Goal: Find specific page/section: Find specific page/section

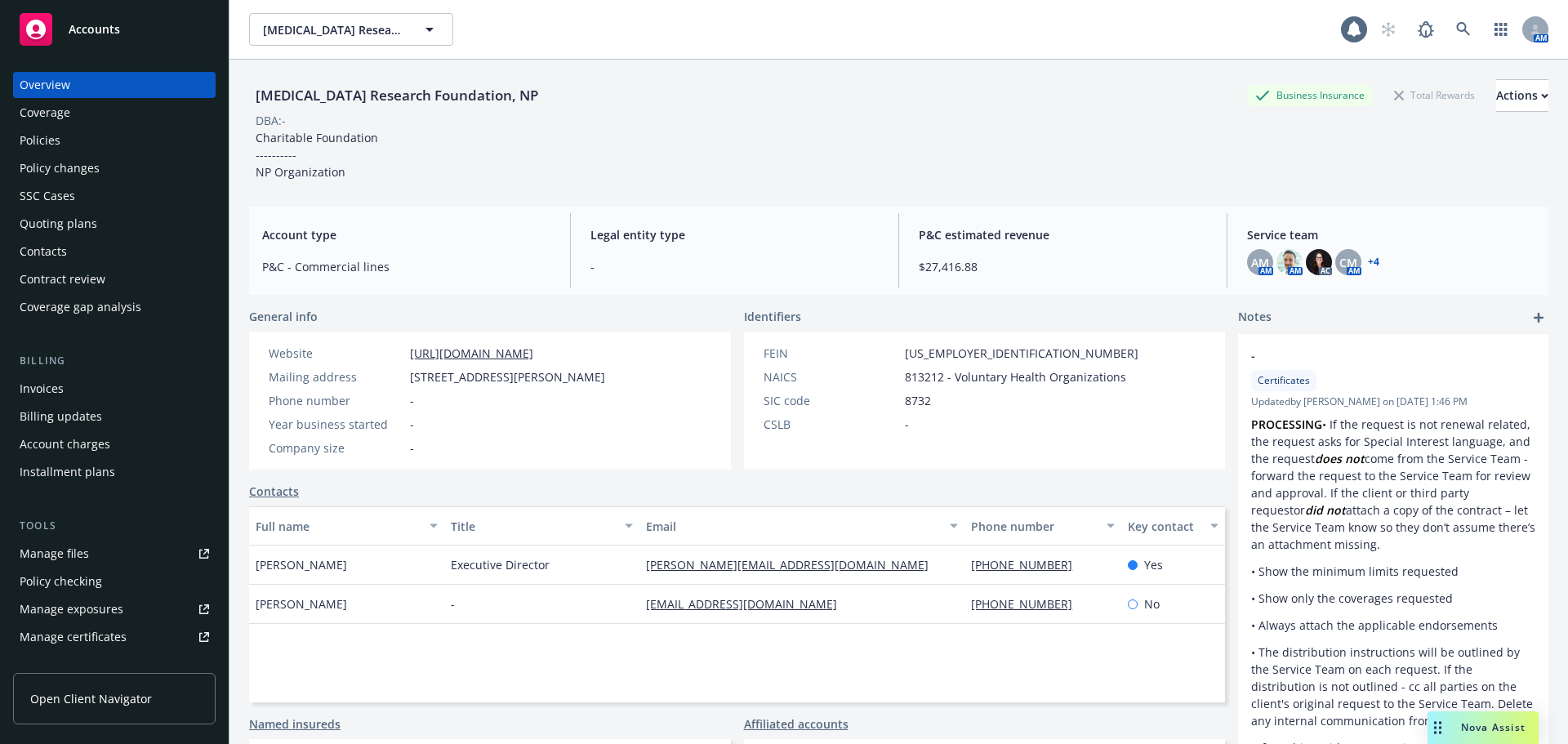
click at [343, 33] on span "[MEDICAL_DATA] Research Foundation, NP" at bounding box center [334, 30] width 142 height 17
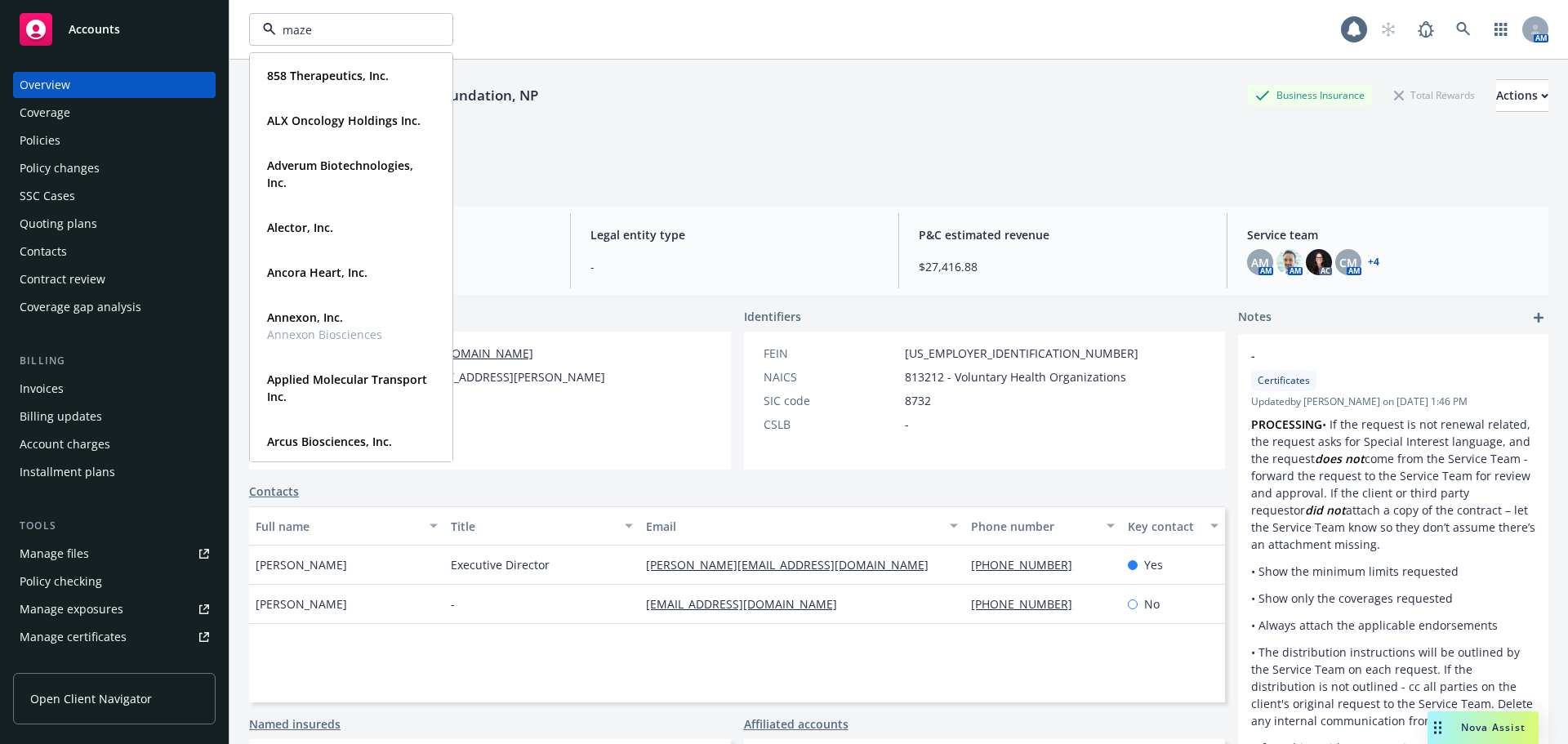
type input "maze"
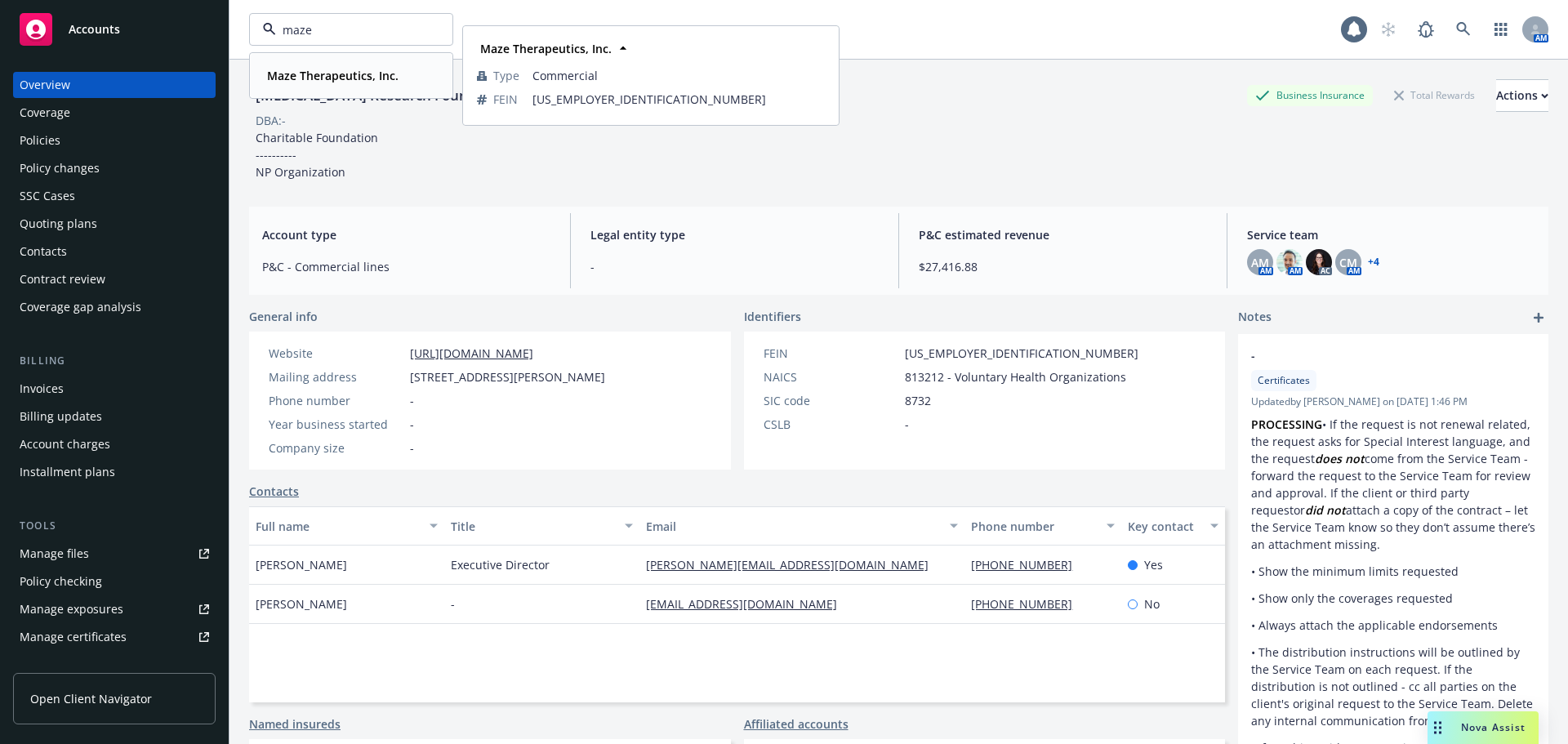
click at [307, 66] on div "Maze Therapeutics, Inc." at bounding box center [331, 75] width 142 height 24
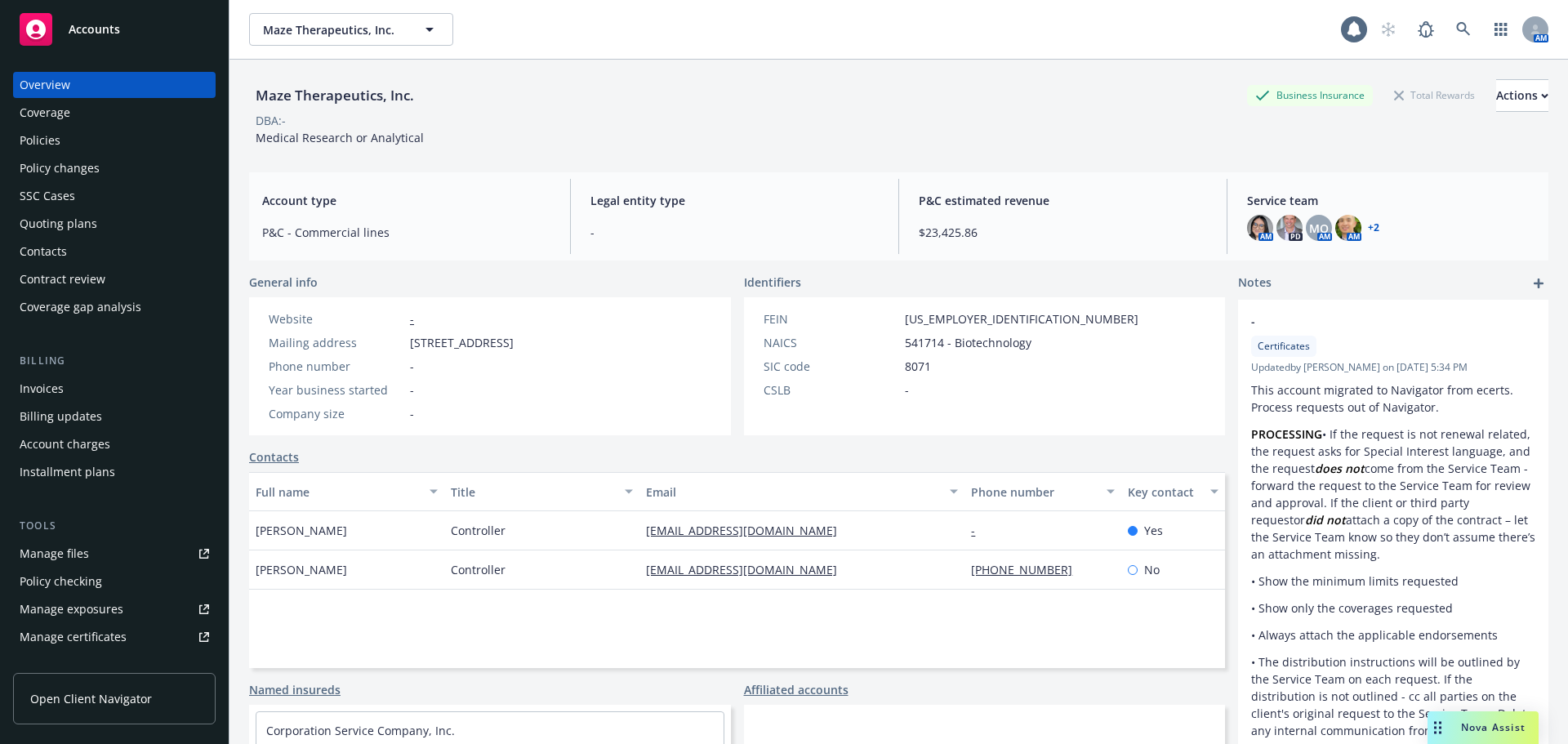
click at [99, 219] on div "Quoting plans" at bounding box center [114, 224] width 190 height 27
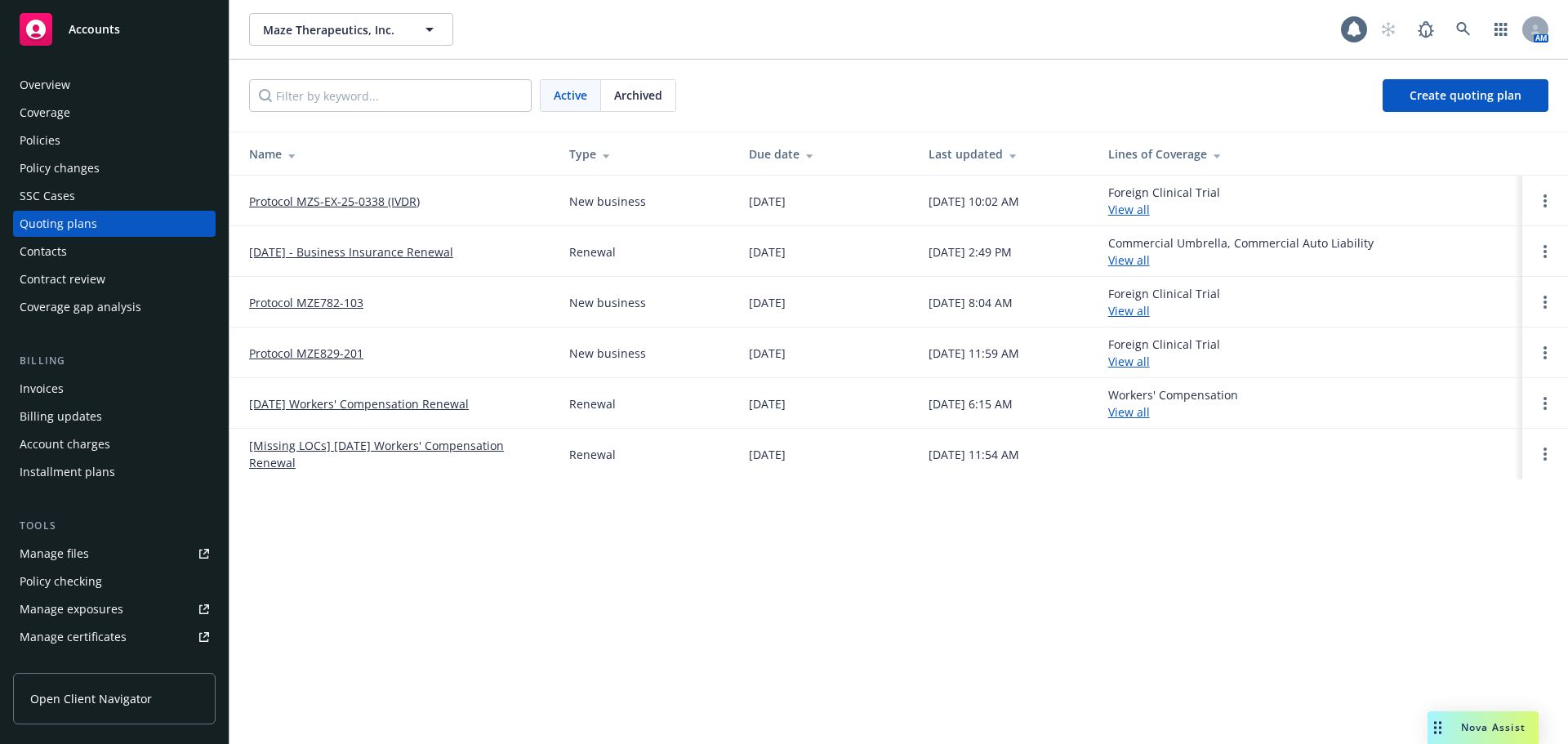
click at [405, 199] on link "Protocol MZS-EX-25-0338 (IVDR)" at bounding box center [335, 201] width 171 height 17
